Goal: Task Accomplishment & Management: Manage account settings

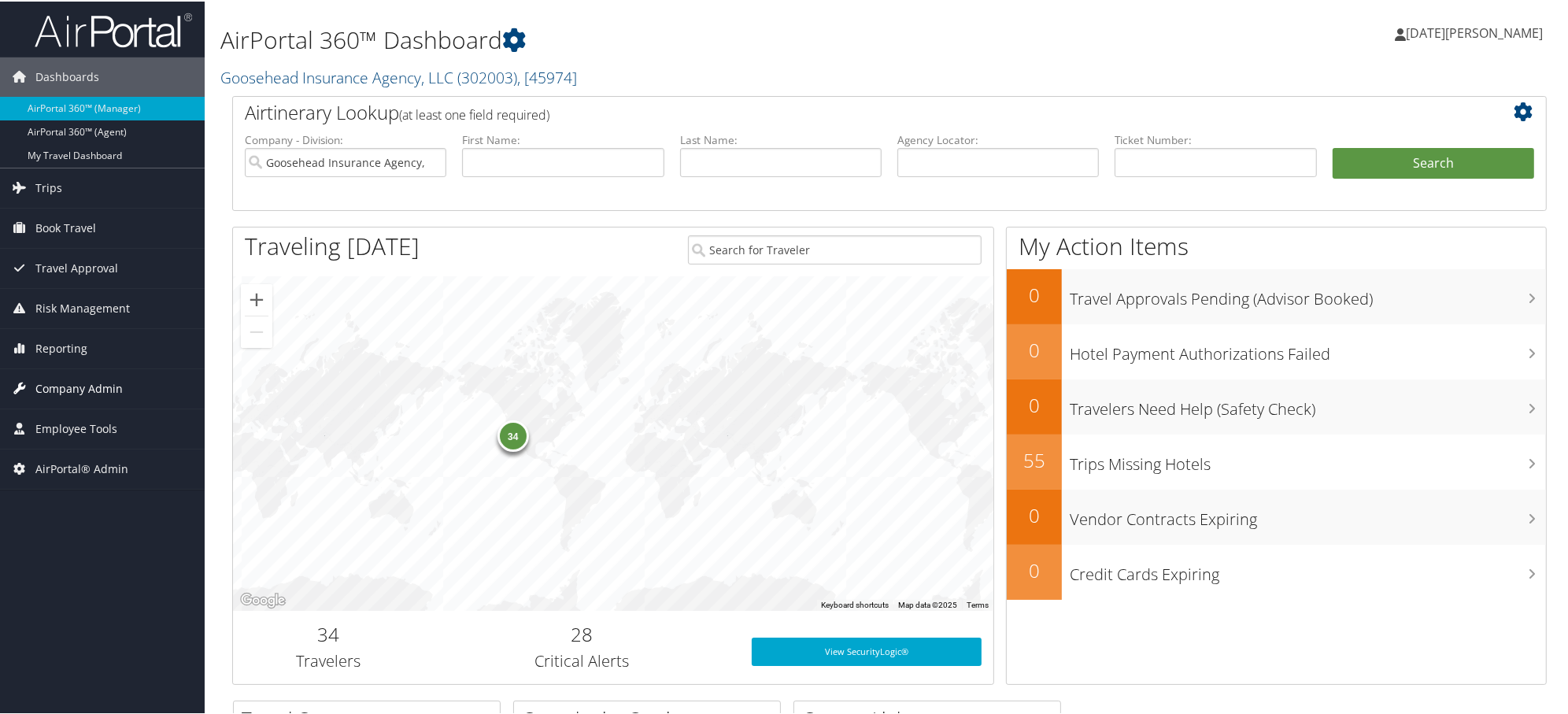
click at [91, 385] on span "Company Admin" at bounding box center [79, 387] width 88 height 39
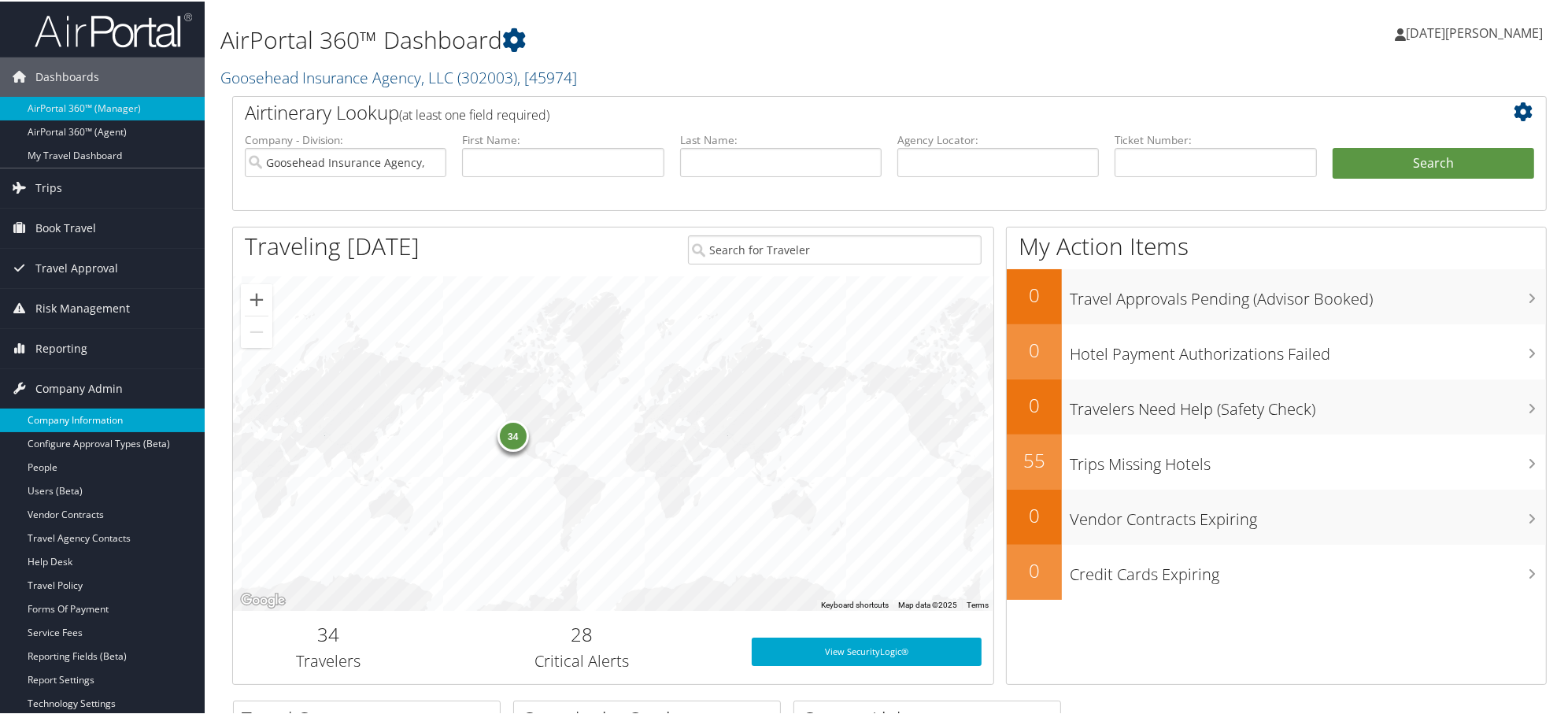
click at [95, 410] on link "Company Information" at bounding box center [102, 418] width 205 height 24
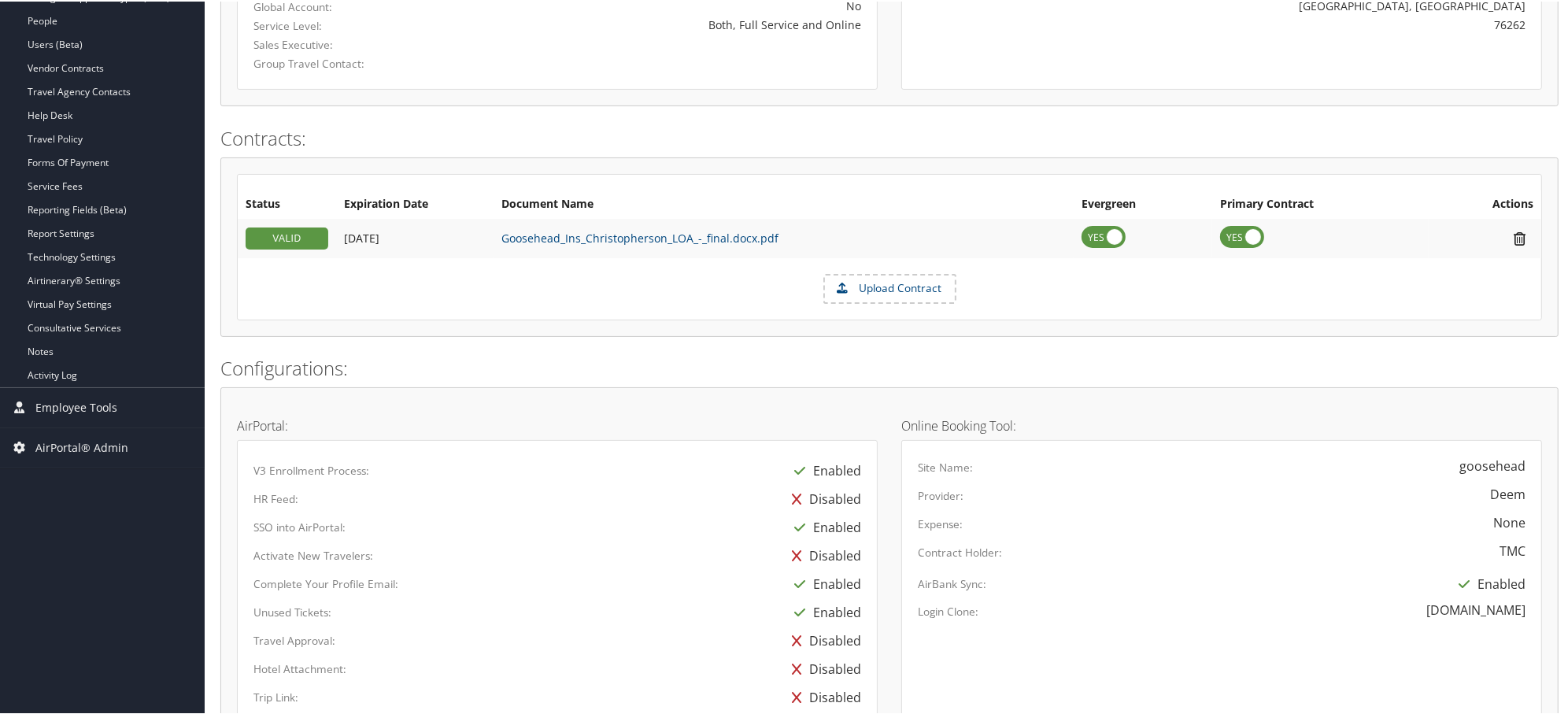
scroll to position [122, 0]
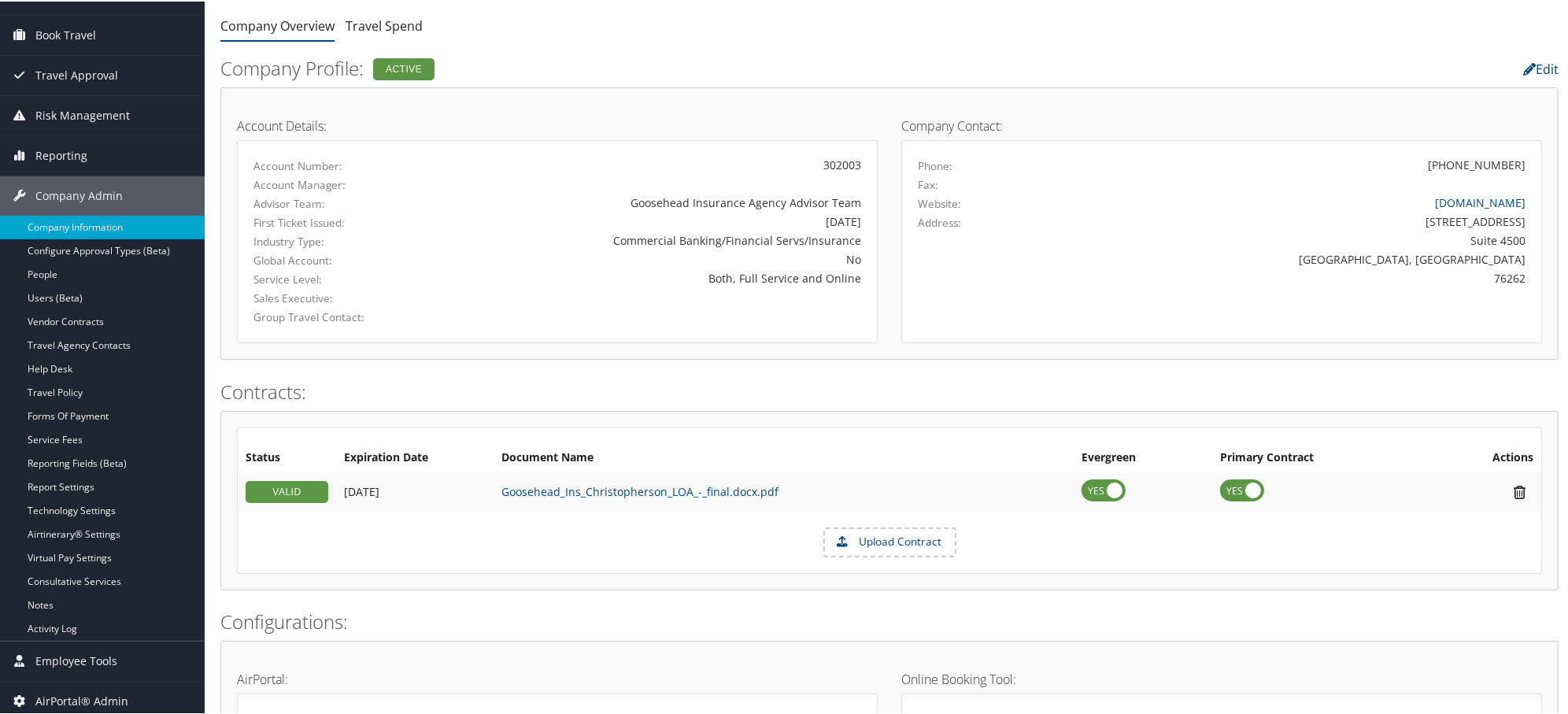
click at [271, 35] on li "Company Overview" at bounding box center [278, 25] width 114 height 28
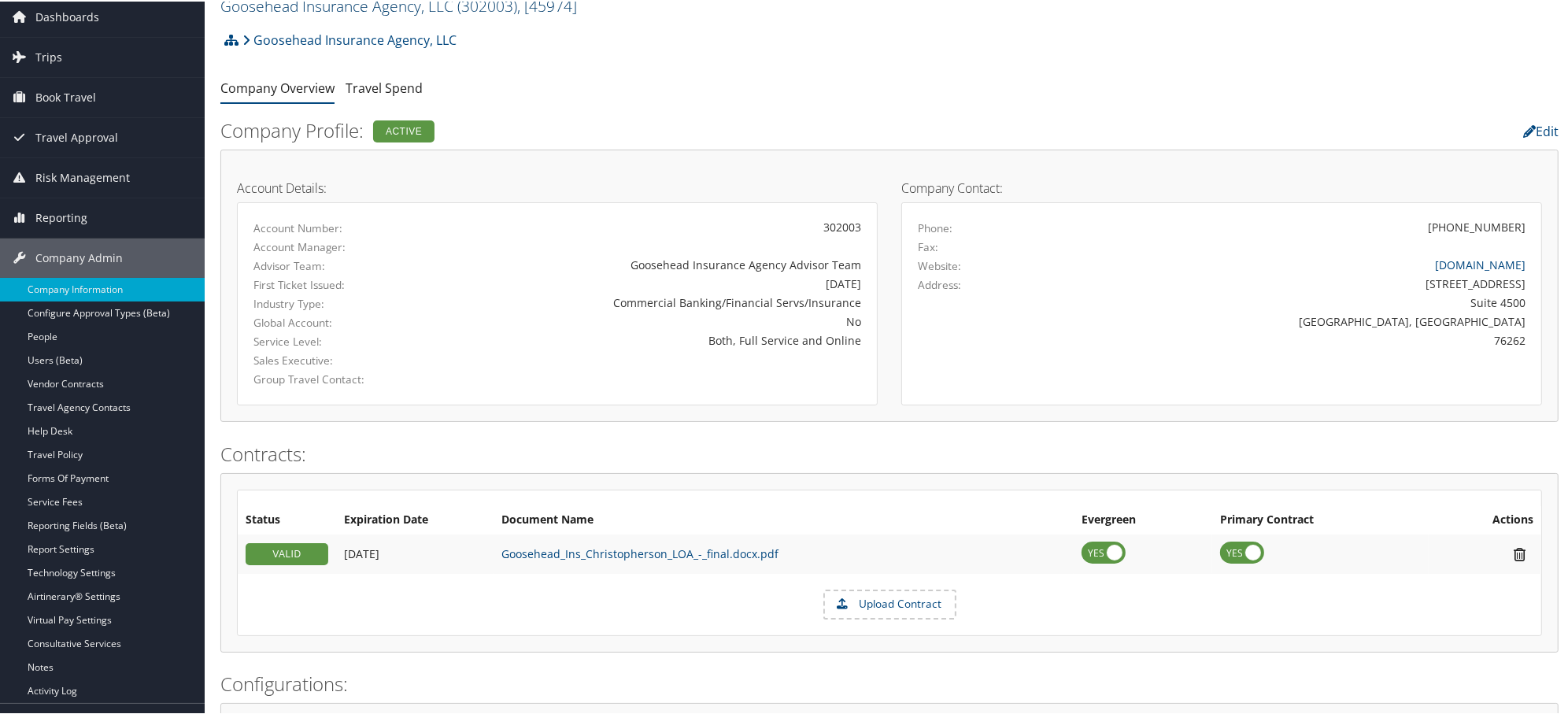
scroll to position [0, 0]
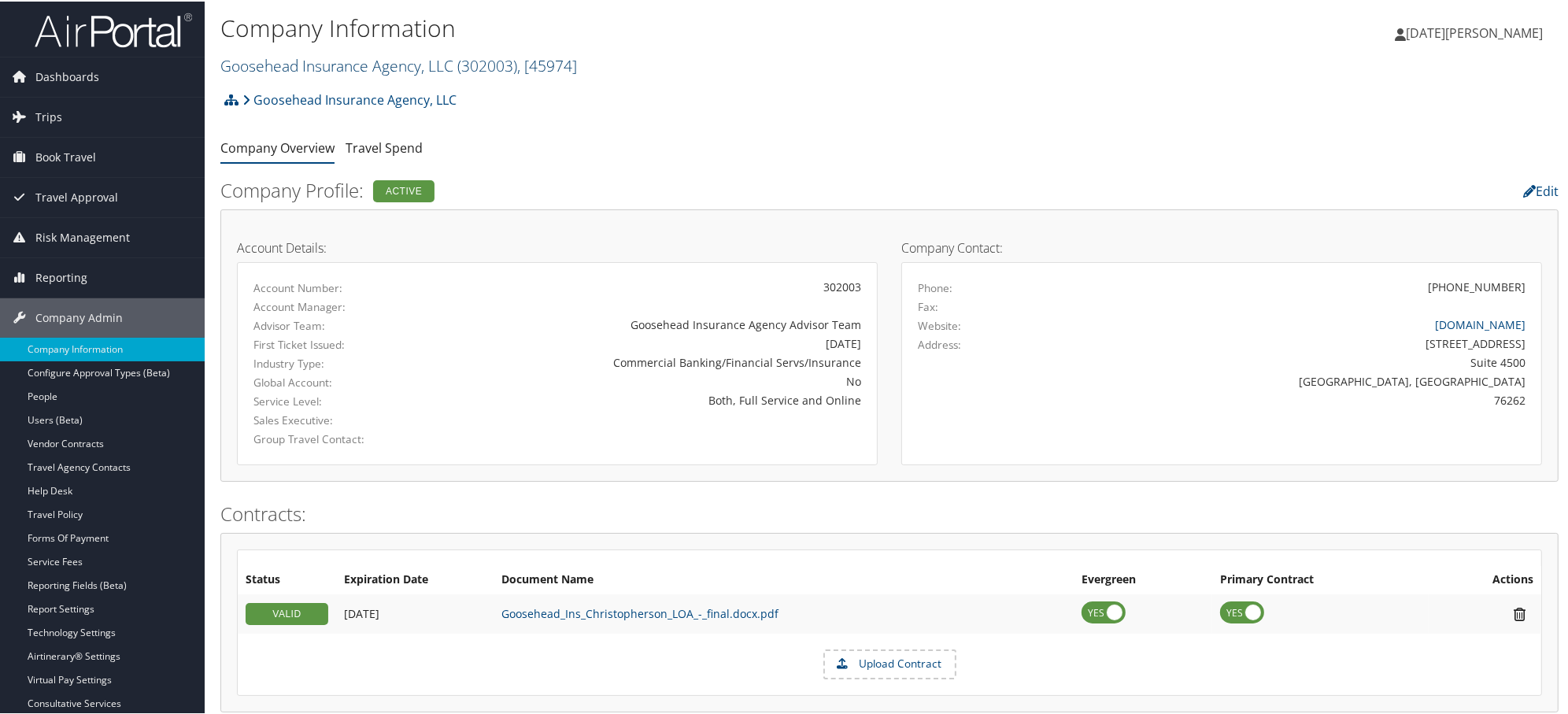
click at [280, 58] on link "Goosehead Insurance Agency, LLC ( 302003 ) , [ 45974 ]" at bounding box center [399, 64] width 357 height 21
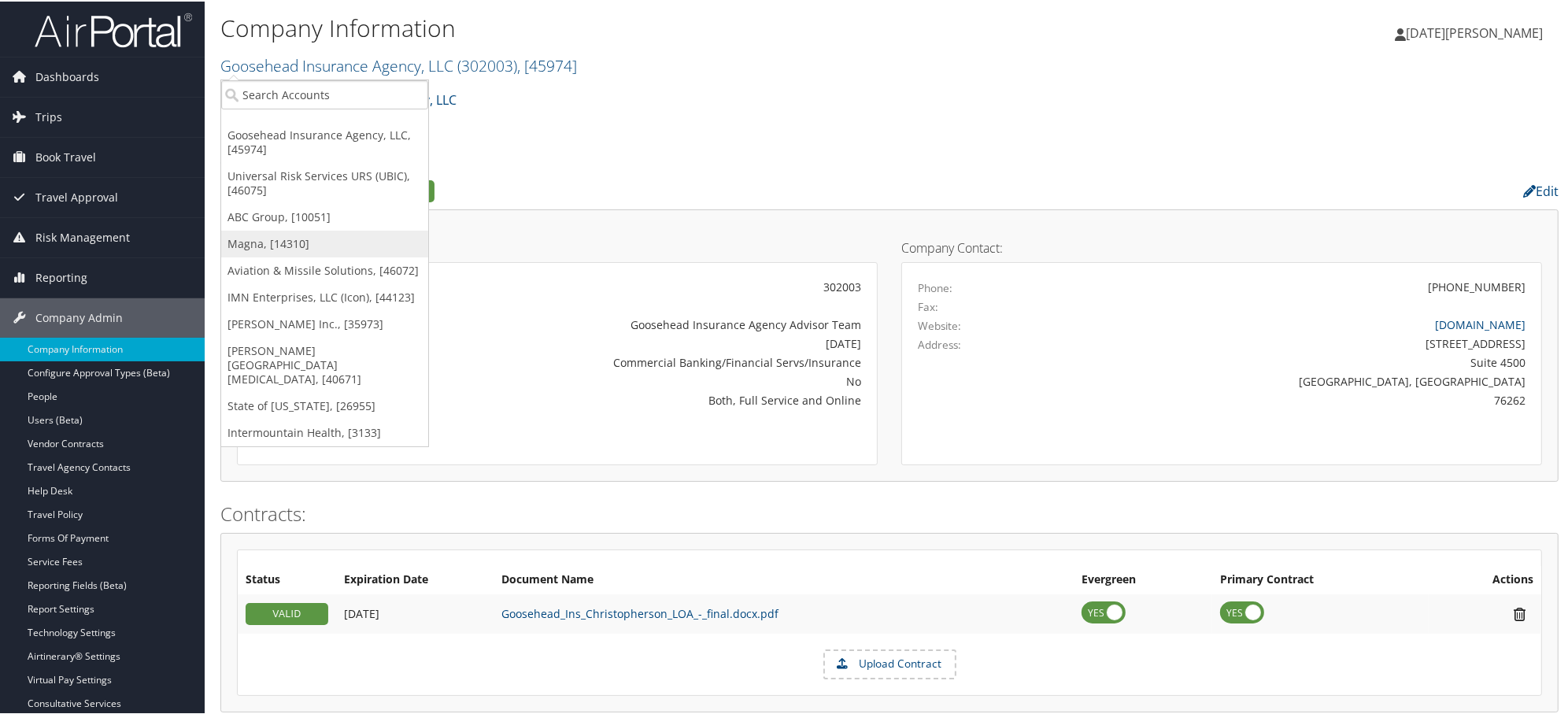
click at [265, 239] on link "Magna, [14310]" at bounding box center [324, 242] width 207 height 27
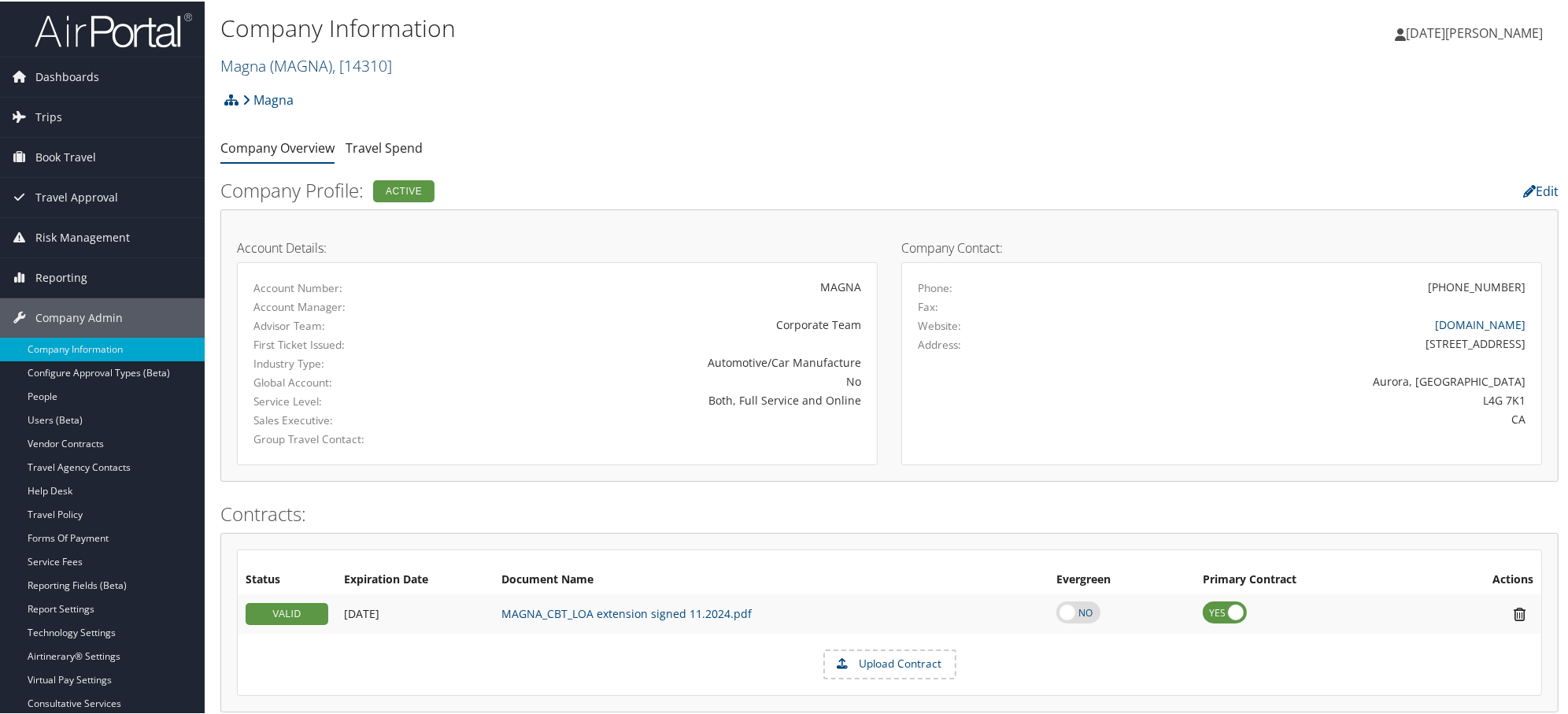
click at [303, 63] on span "( MAGNA )" at bounding box center [300, 64] width 62 height 21
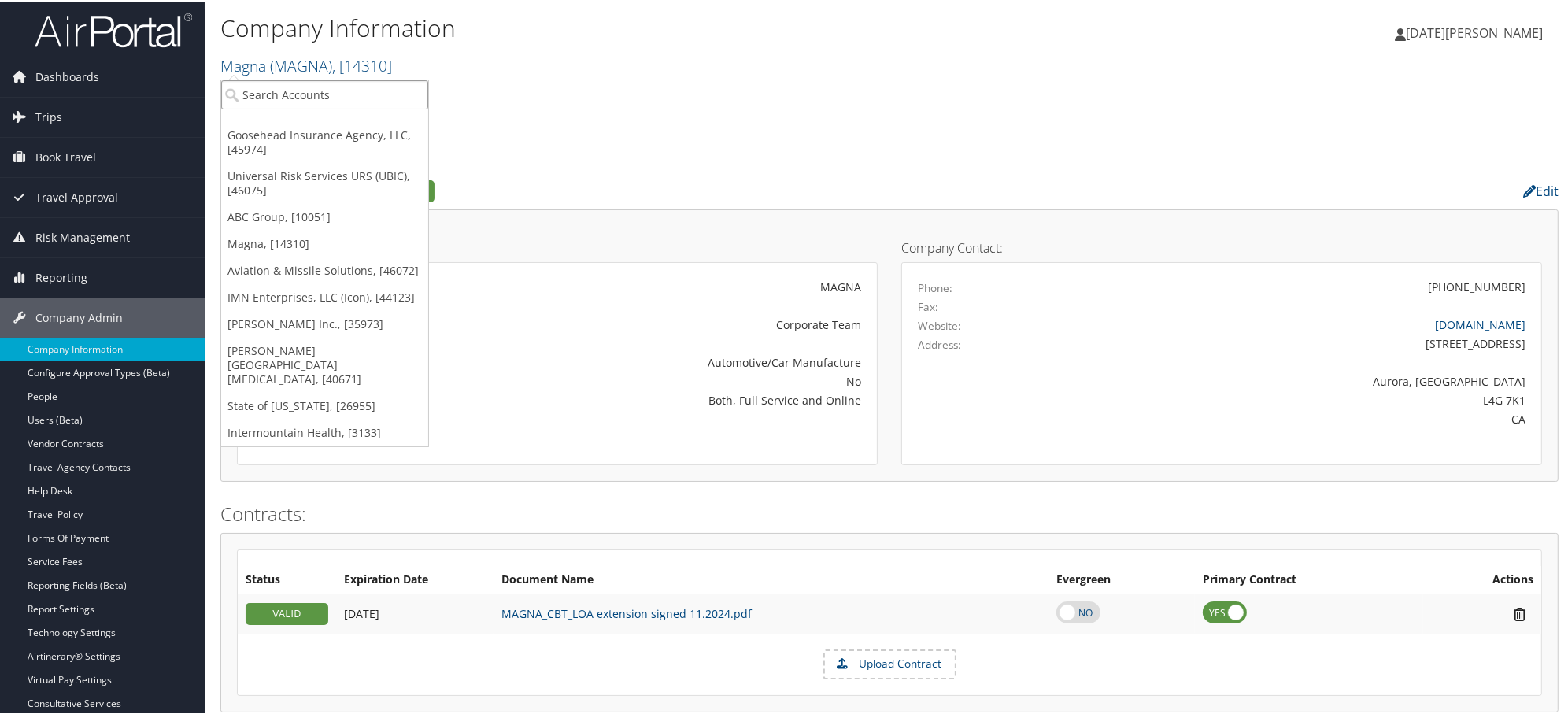
click at [304, 89] on input "search" at bounding box center [324, 93] width 207 height 29
paste input "SHC"
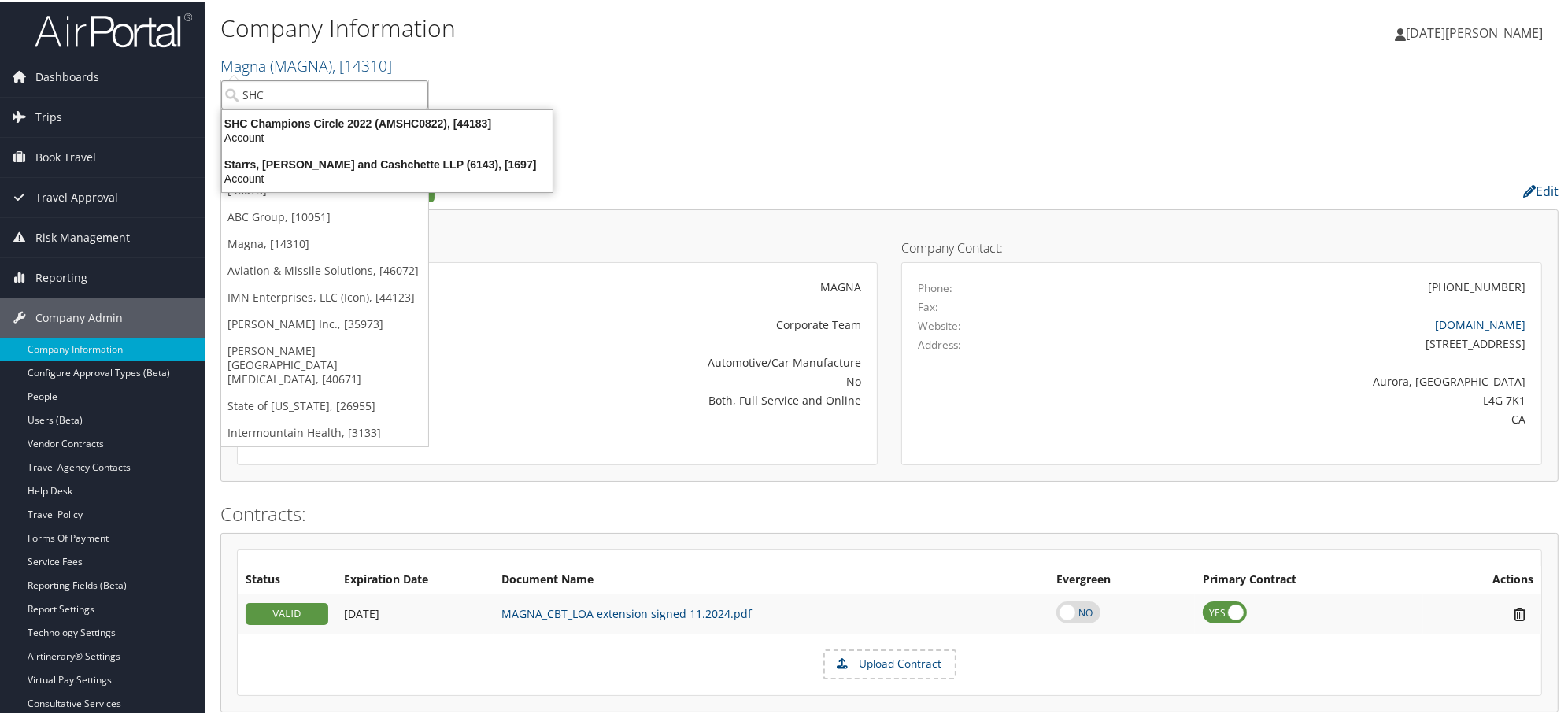
type input "SHC"
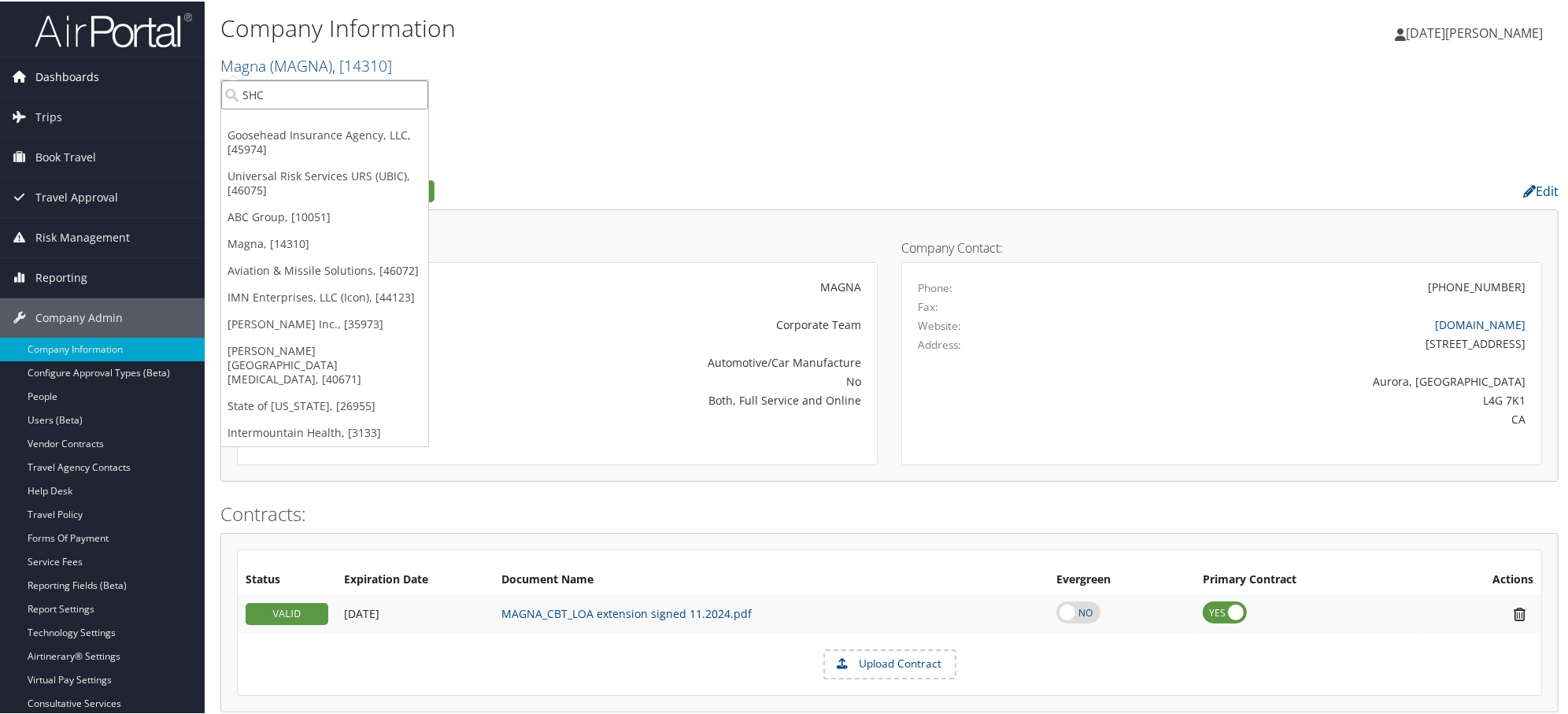
drag, startPoint x: 337, startPoint y: 96, endPoint x: 190, endPoint y: 95, distance: 147.0
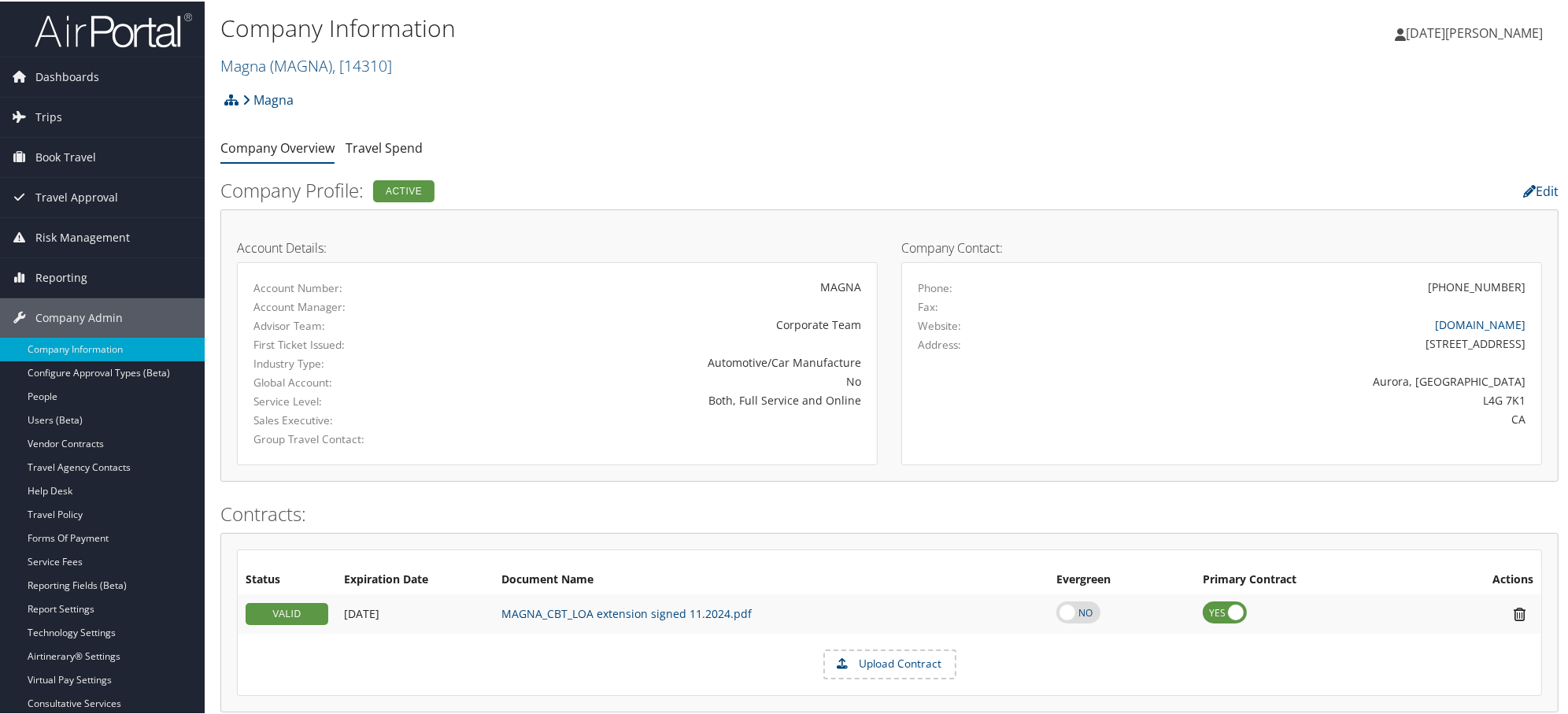
click at [286, 52] on h2 "Magna ( MAGNA ) , [ 14310 ]" at bounding box center [667, 63] width 892 height 27
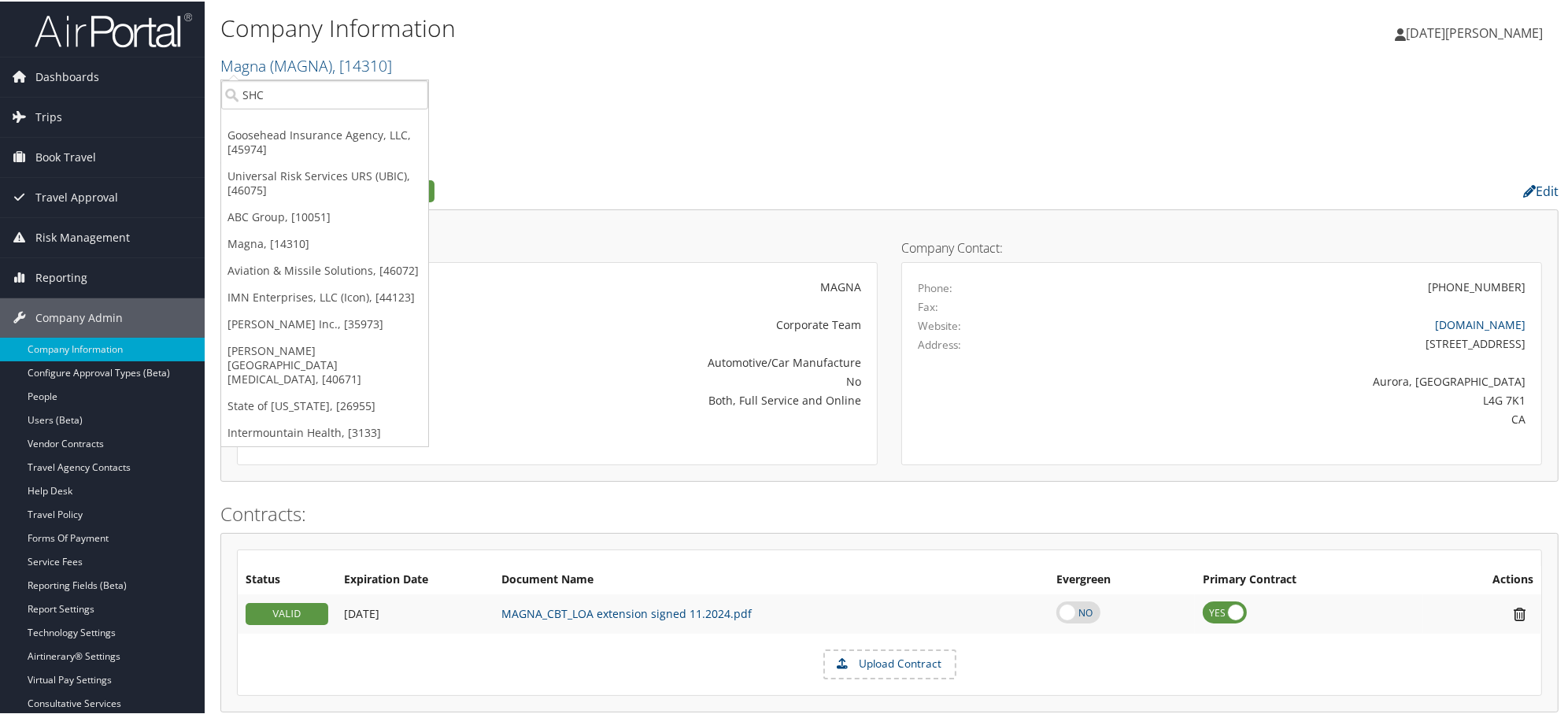
click at [286, 75] on h2 "Magna ( MAGNA ) , [ 14310 ]" at bounding box center [667, 63] width 892 height 27
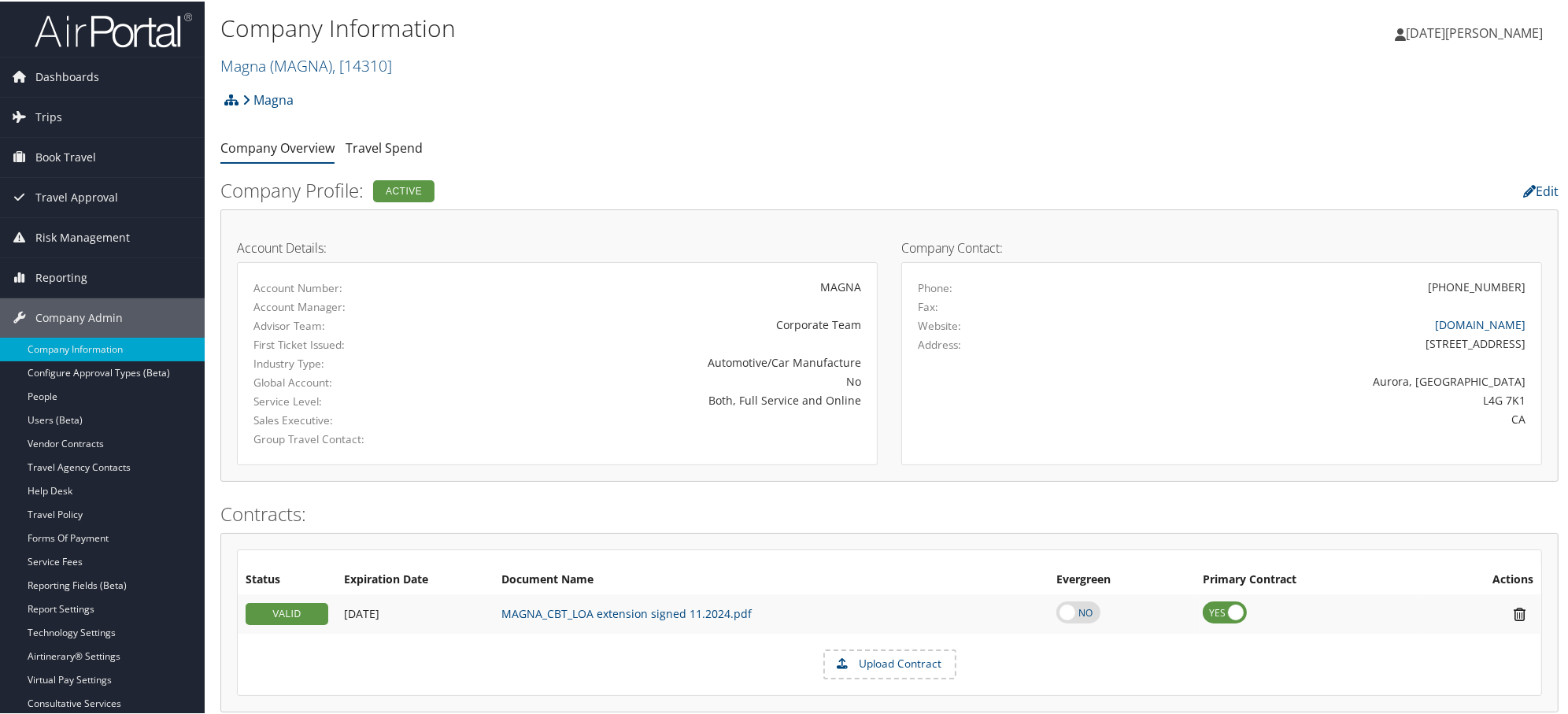
drag, startPoint x: 282, startPoint y: 66, endPoint x: 285, endPoint y: 97, distance: 31.1
click at [282, 66] on span "( MAGNA )" at bounding box center [300, 64] width 62 height 21
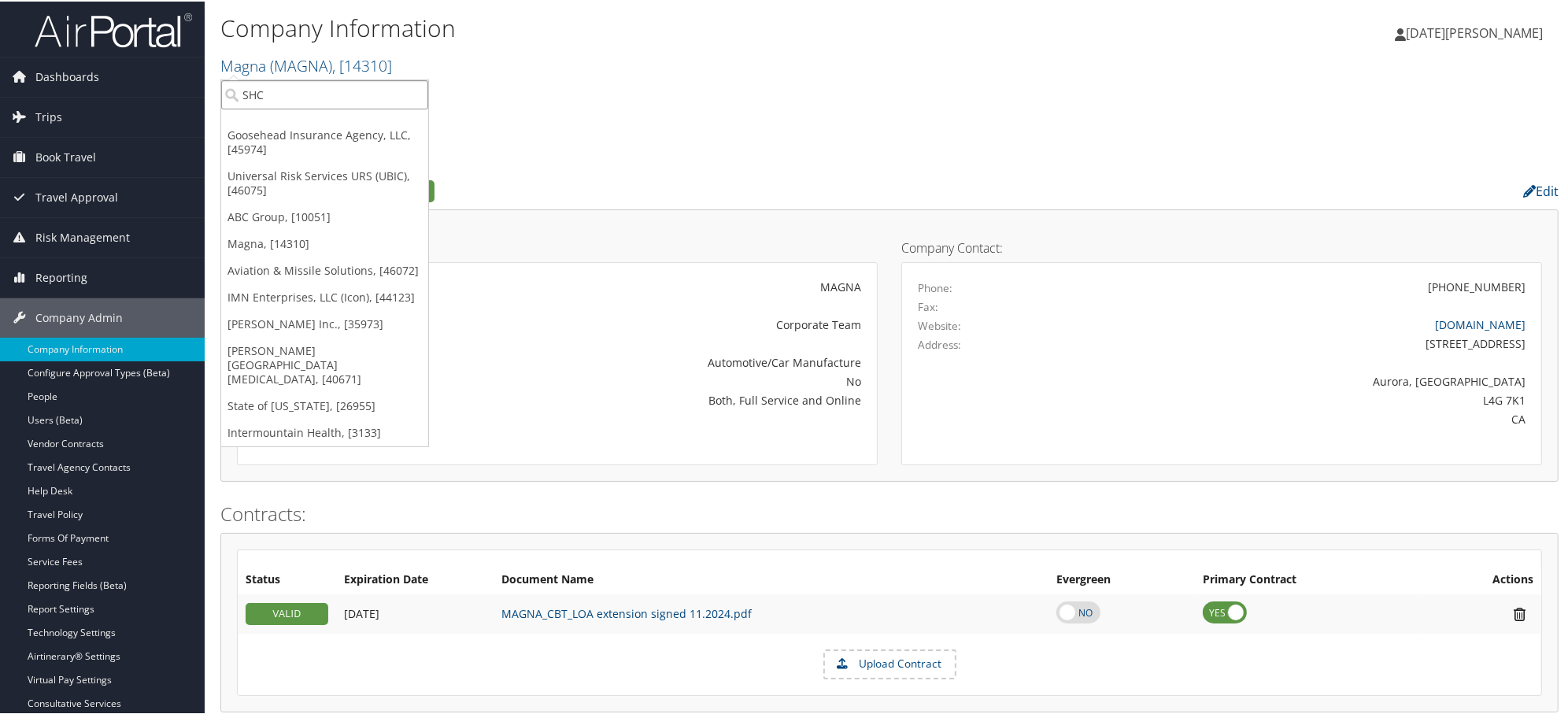
click at [285, 97] on input "SHC" at bounding box center [324, 93] width 207 height 29
paste input "6089"
type input "6089"
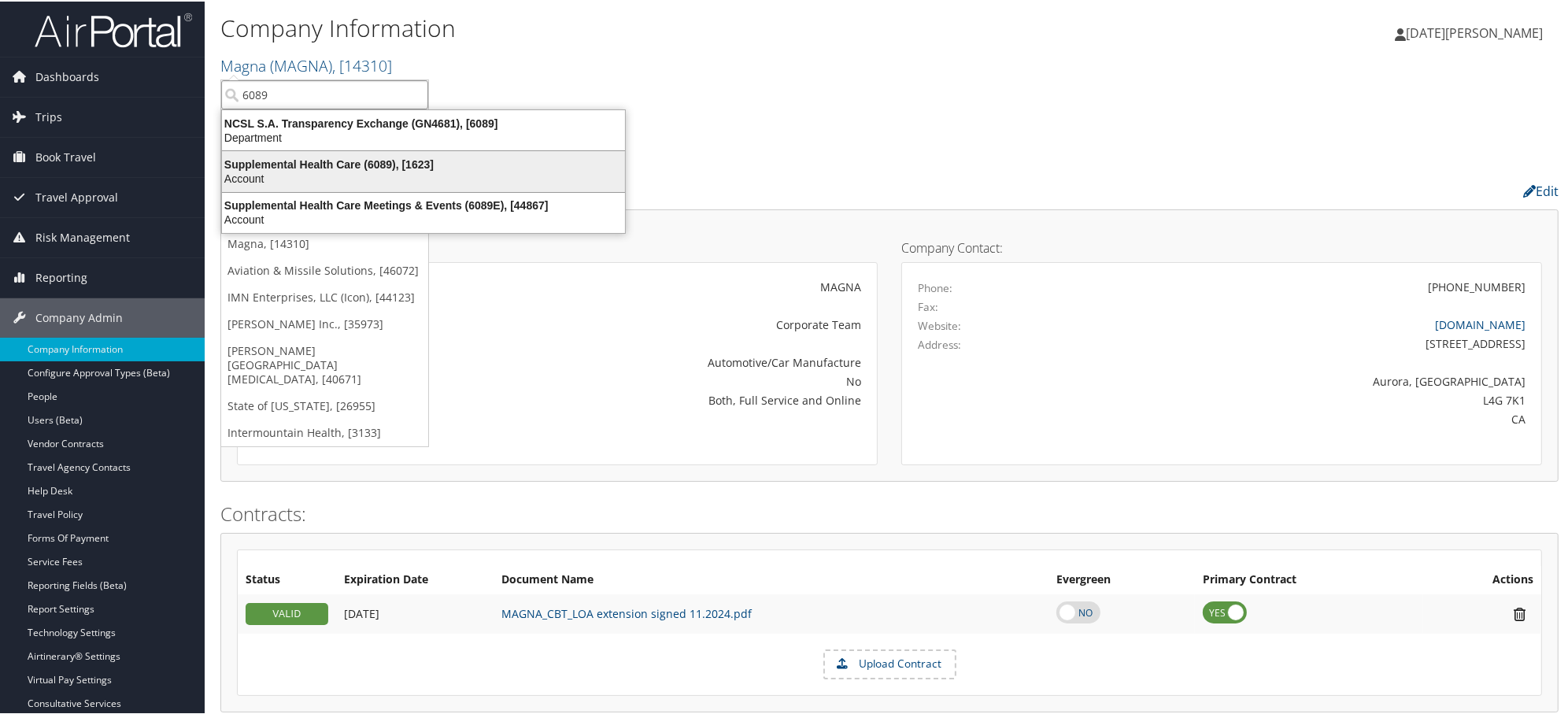
click at [307, 158] on div "Supplemental Health Care (6089), [1623]" at bounding box center [424, 163] width 422 height 14
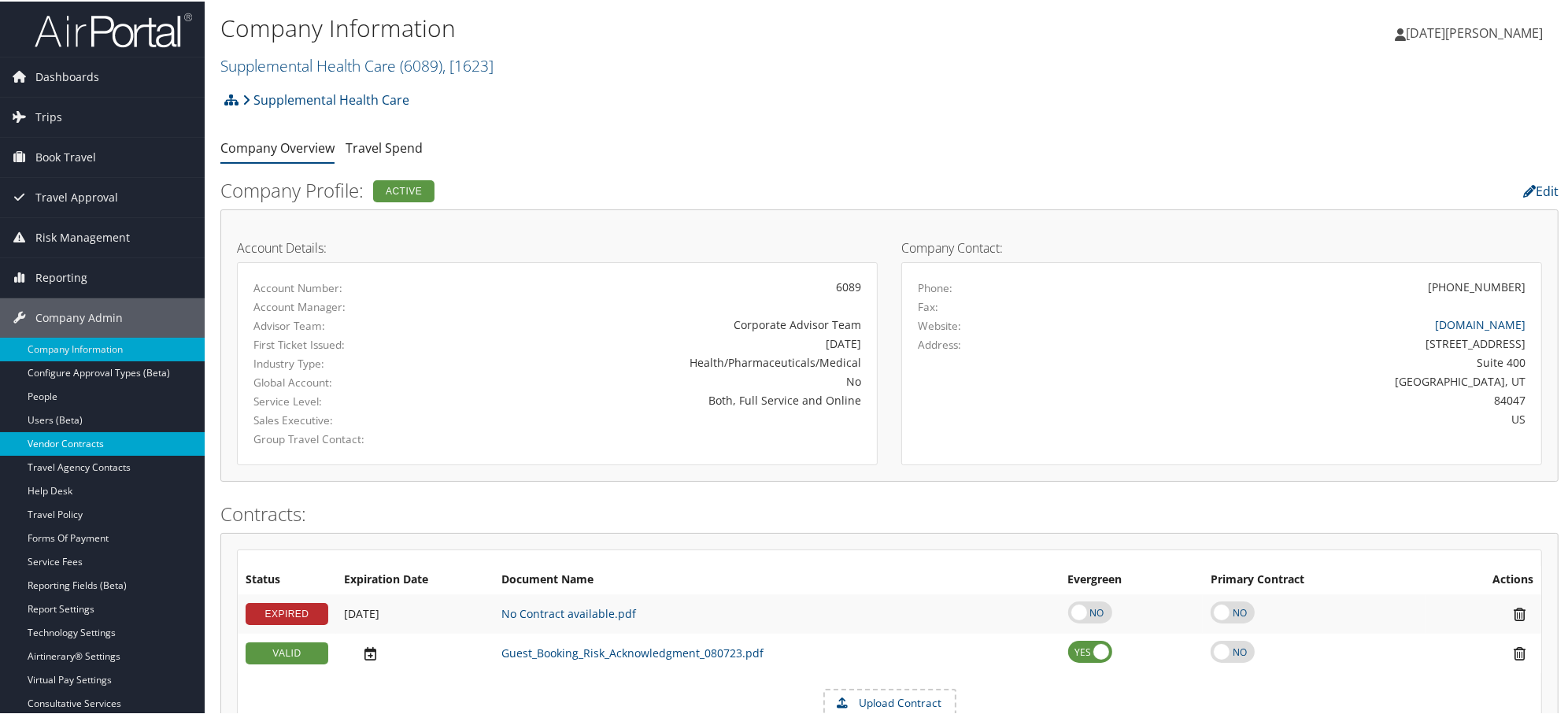
click at [64, 443] on link "Vendor Contracts" at bounding box center [102, 442] width 205 height 24
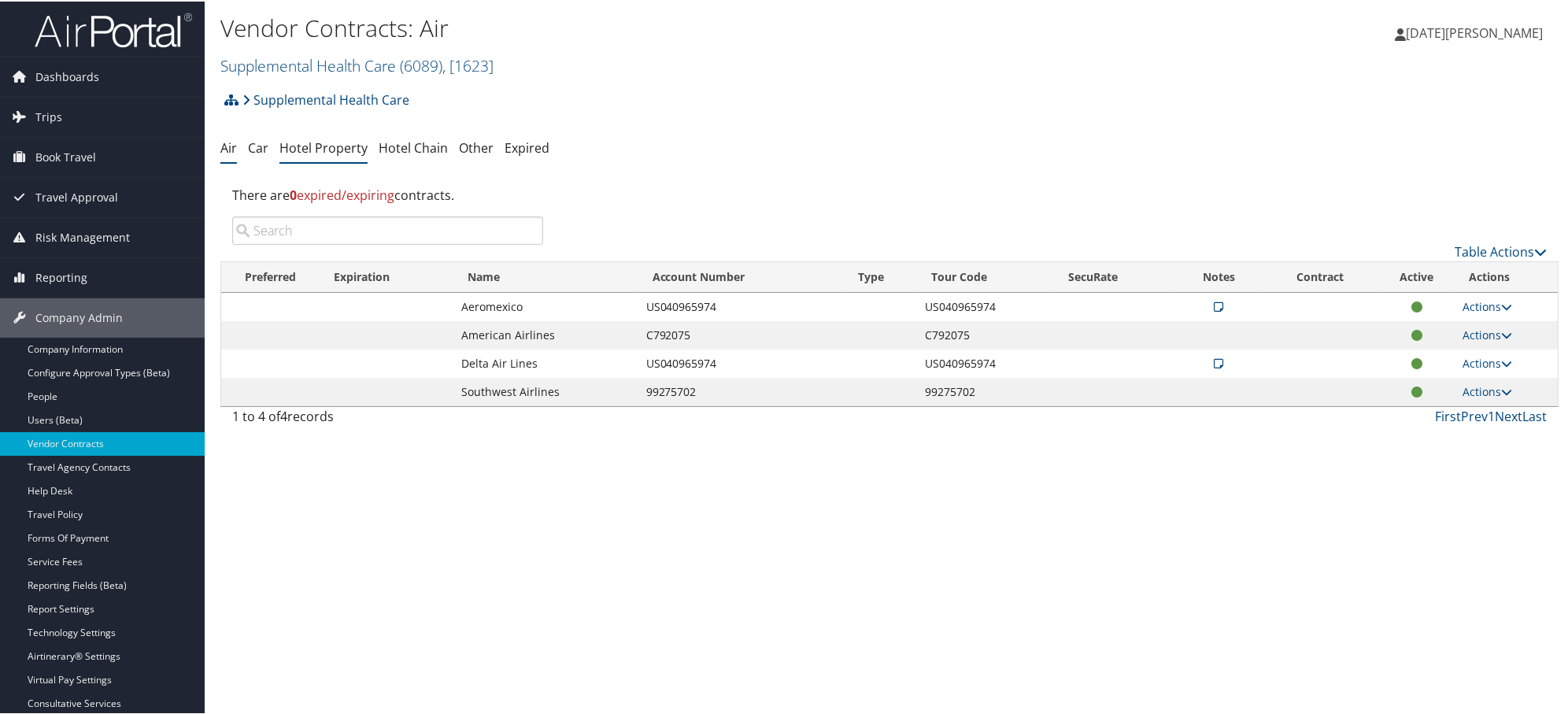
click at [327, 152] on link "Hotel Property" at bounding box center [323, 146] width 88 height 18
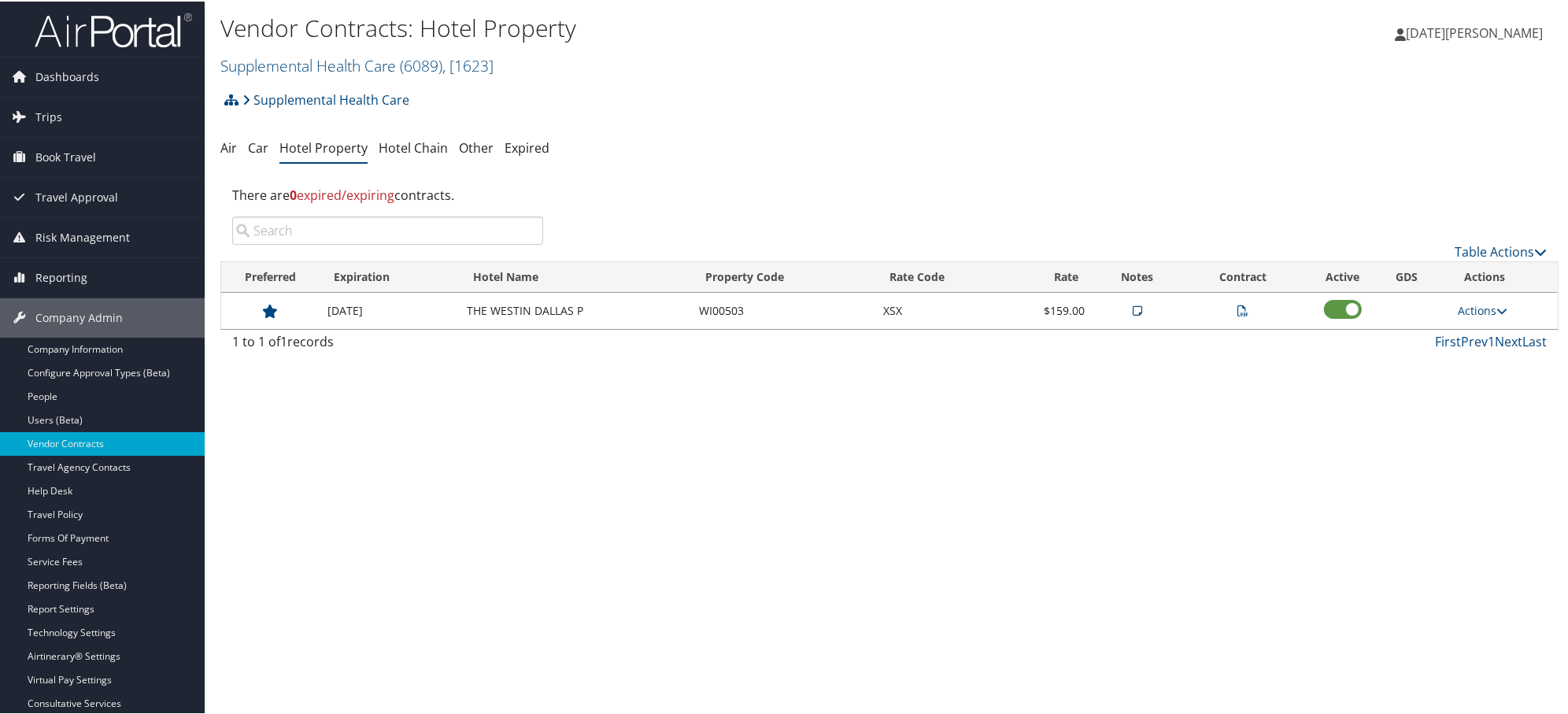
click at [1238, 311] on icon at bounding box center [1243, 309] width 11 height 11
drag, startPoint x: 457, startPoint y: 309, endPoint x: 585, endPoint y: 312, distance: 128.0
click at [585, 312] on tr "12/31/2025 THE WESTIN DALLAS P WI00503 XSX $159.00 Actions View Notes View Cont…" at bounding box center [888, 308] width 1336 height 36
copy tr "THE WESTIN DALLAS P"
click at [407, 151] on link "Hotel Chain" at bounding box center [413, 146] width 69 height 18
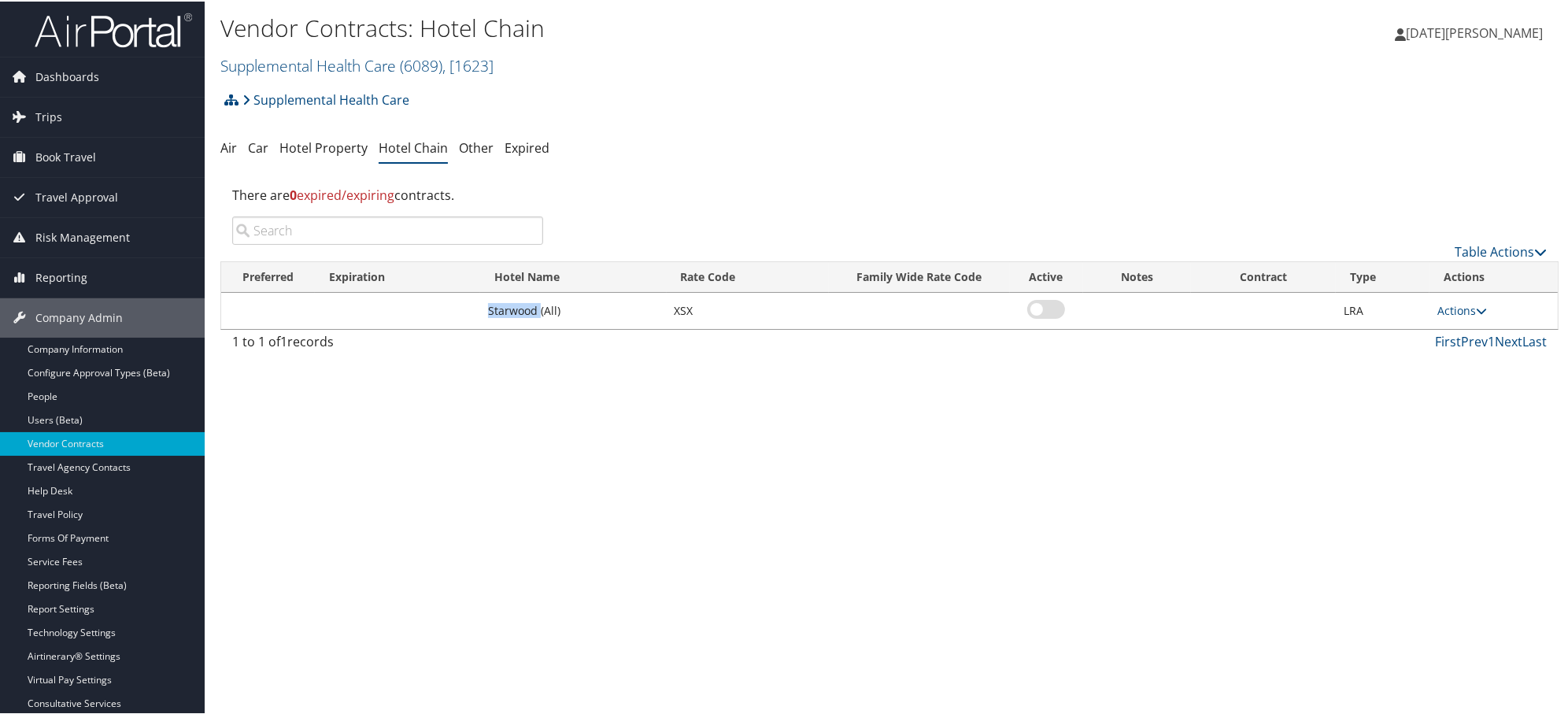
drag, startPoint x: 477, startPoint y: 309, endPoint x: 540, endPoint y: 308, distance: 63.0
click at [540, 308] on tr "Starwood (All) XSX LRA Actions Edit Delete" at bounding box center [888, 308] width 1336 height 36
click at [321, 152] on link "Hotel Property" at bounding box center [323, 146] width 88 height 18
